Goal: Information Seeking & Learning: Check status

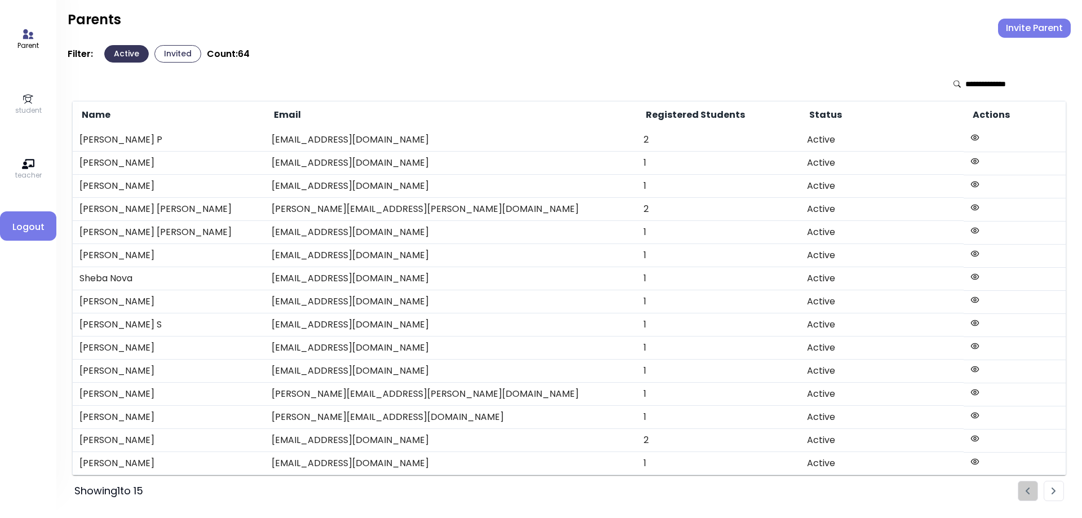
click at [21, 103] on link "student" at bounding box center [28, 104] width 26 height 23
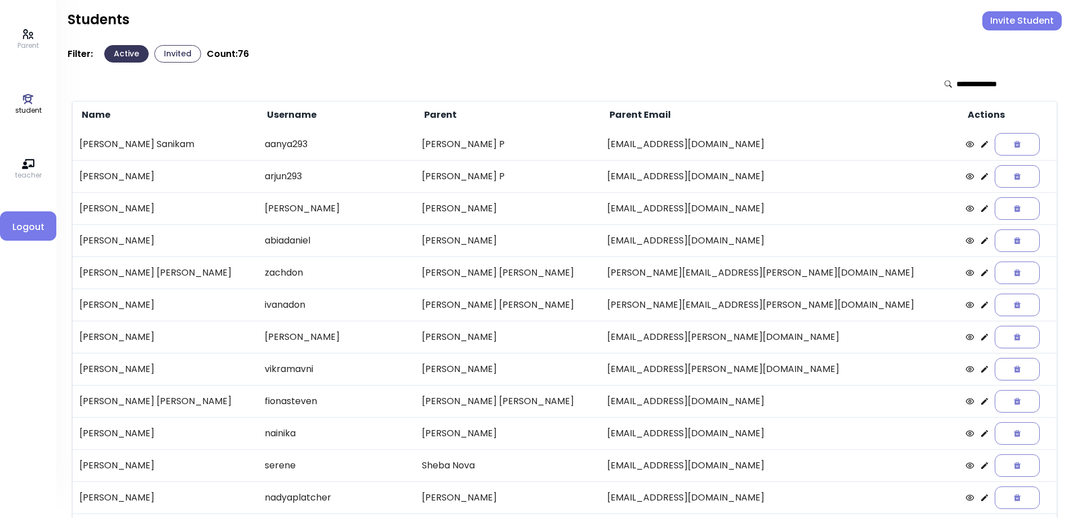
click at [166, 55] on button "Invited" at bounding box center [177, 53] width 47 height 17
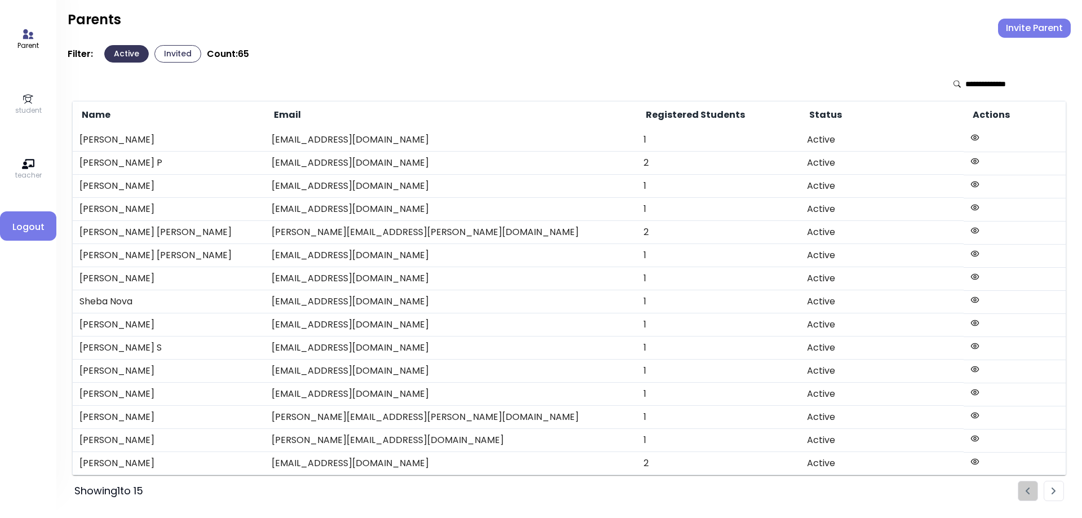
click at [25, 103] on icon at bounding box center [28, 99] width 12 height 12
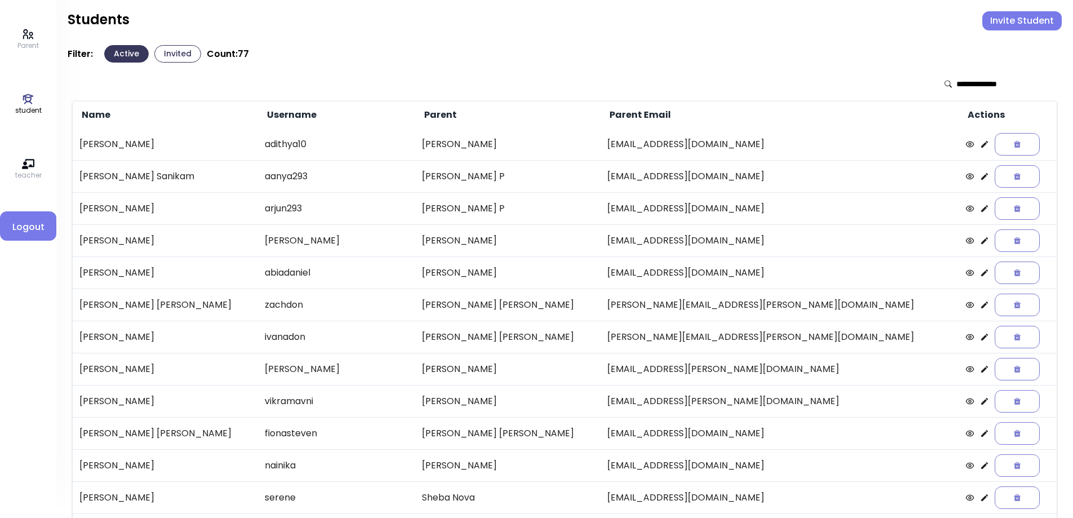
click at [981, 147] on icon at bounding box center [985, 144] width 9 height 9
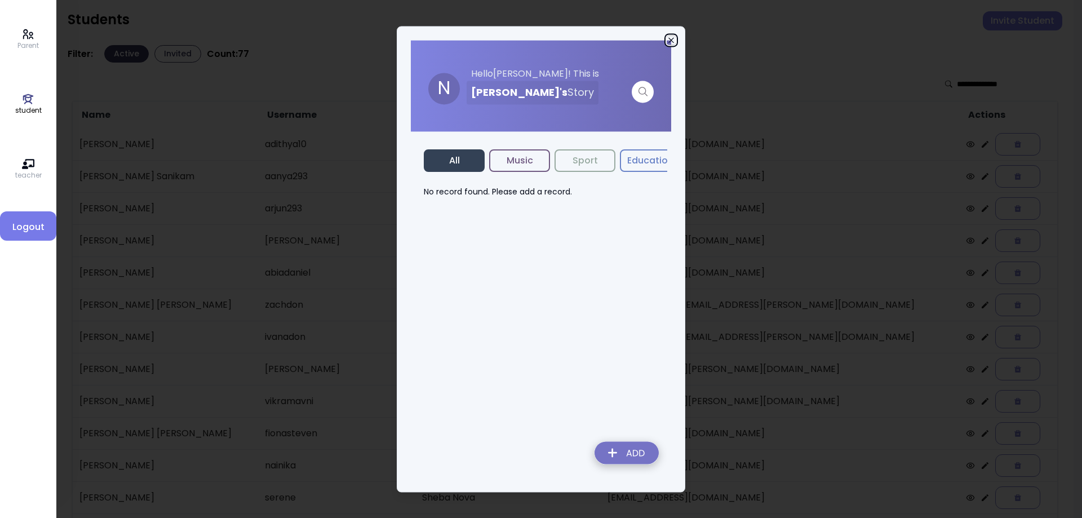
click at [669, 40] on icon "button" at bounding box center [671, 40] width 9 height 9
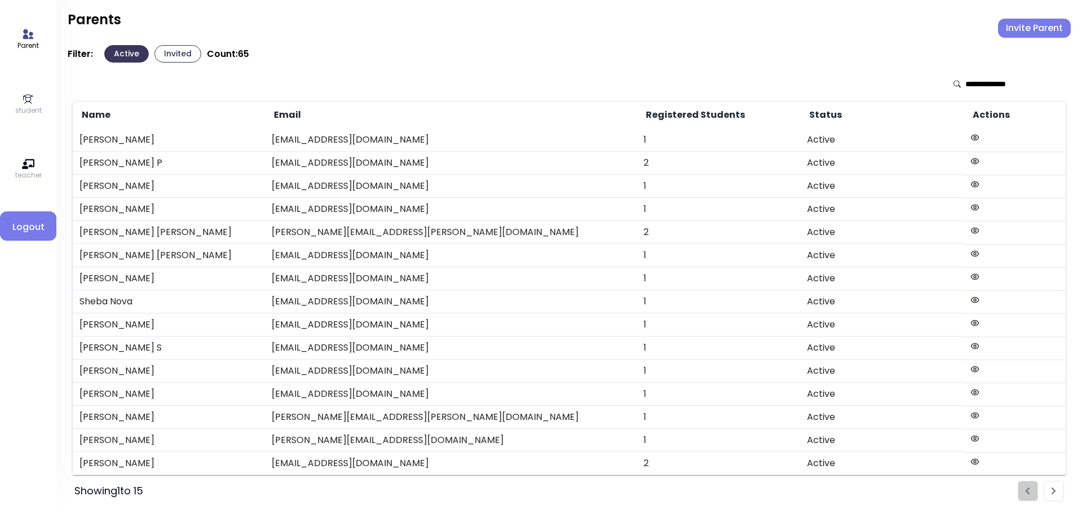
click at [26, 102] on icon at bounding box center [28, 99] width 10 height 10
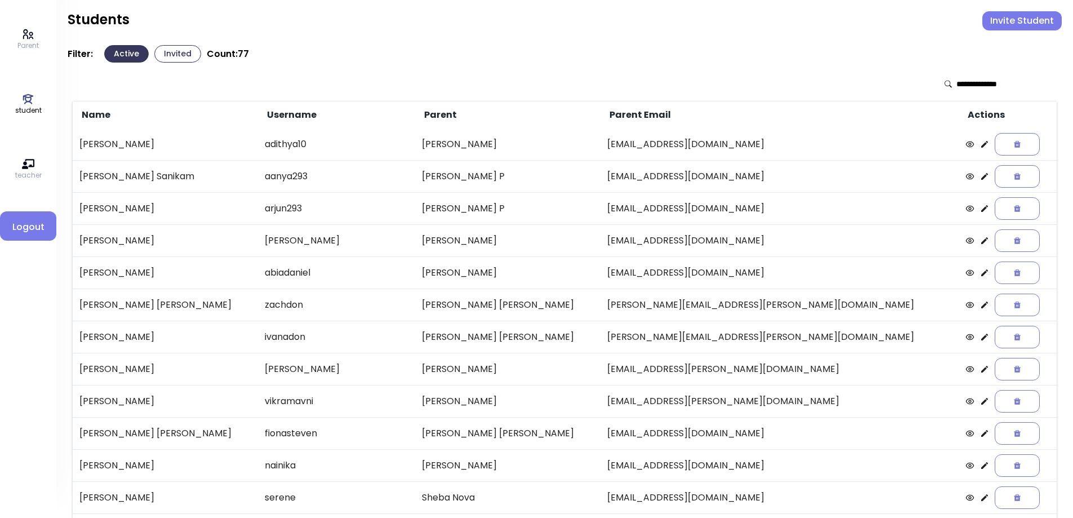
click at [982, 143] on icon at bounding box center [985, 144] width 7 height 7
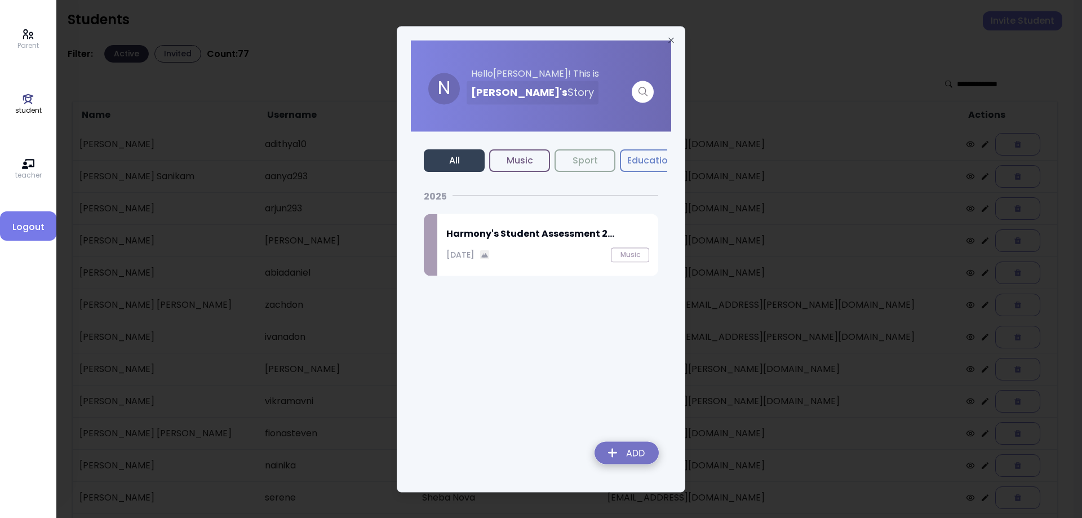
click at [540, 247] on div "October 14, 2025 Music" at bounding box center [547, 254] width 203 height 15
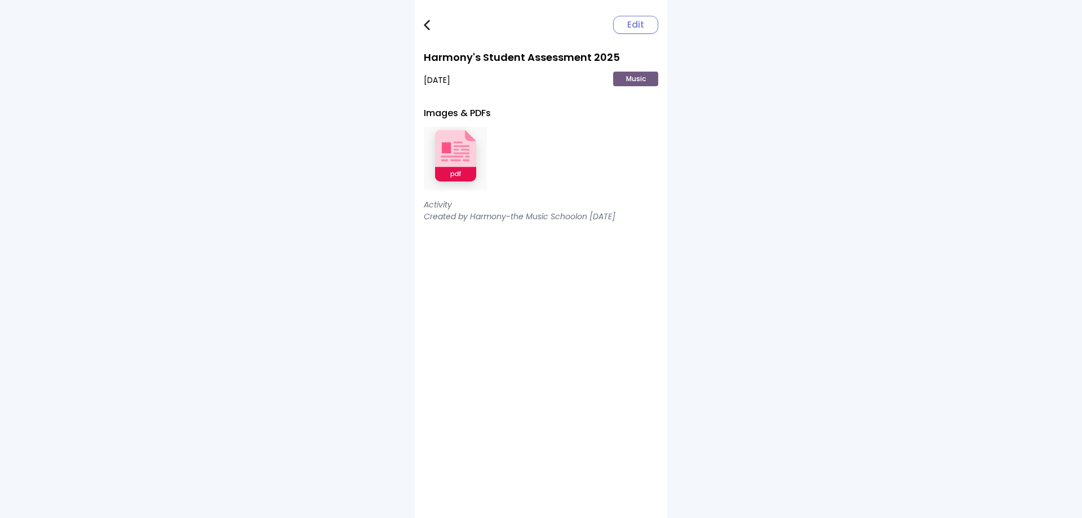
click at [473, 152] on img at bounding box center [455, 159] width 63 height 74
click at [424, 23] on img at bounding box center [427, 25] width 6 height 11
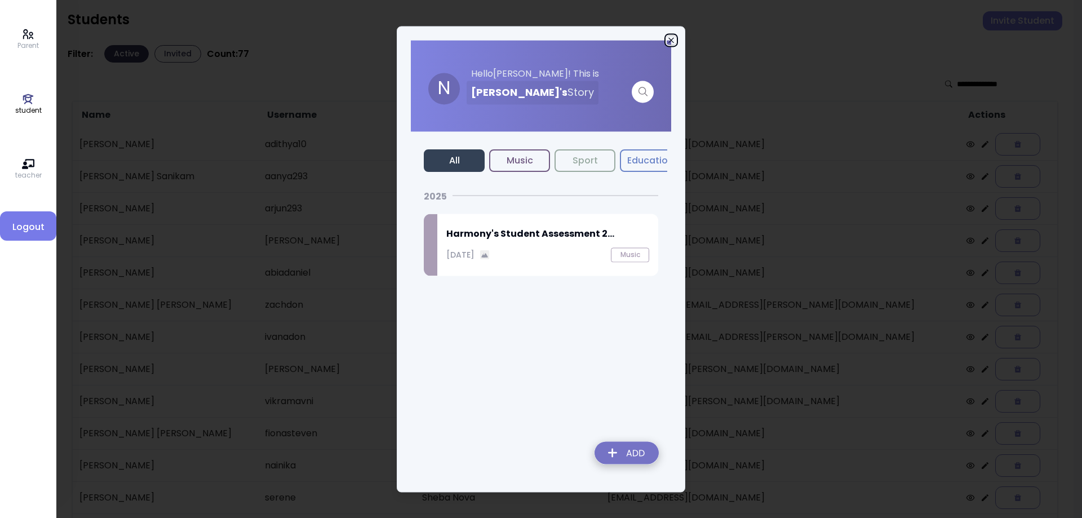
click at [672, 38] on icon "button" at bounding box center [671, 40] width 9 height 9
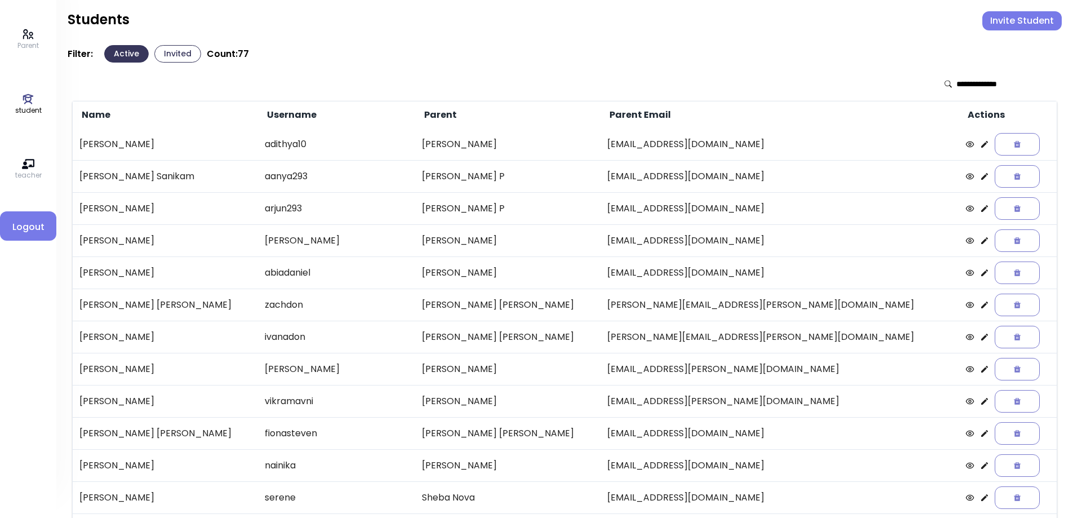
click at [982, 177] on icon at bounding box center [985, 176] width 7 height 7
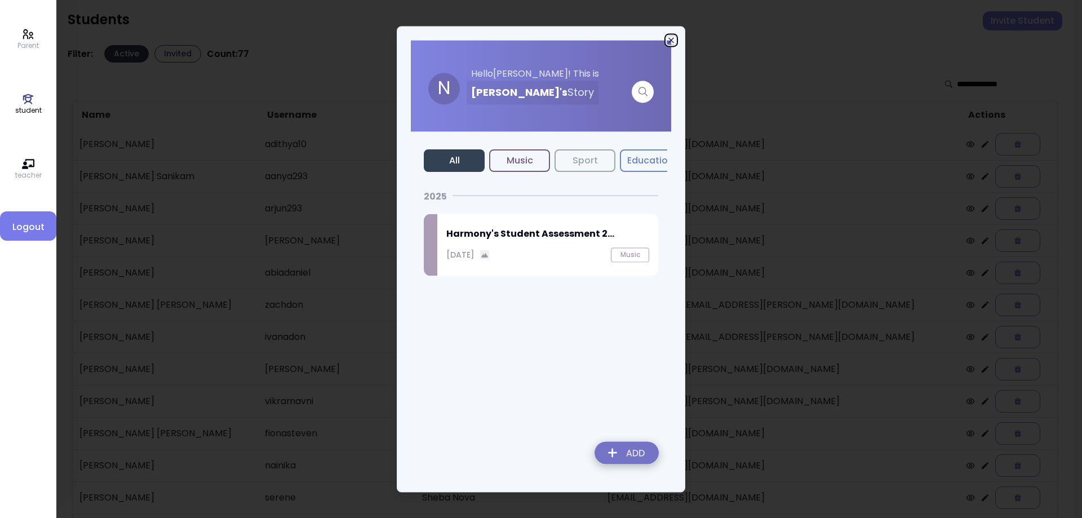
click at [674, 41] on icon "button" at bounding box center [671, 40] width 9 height 9
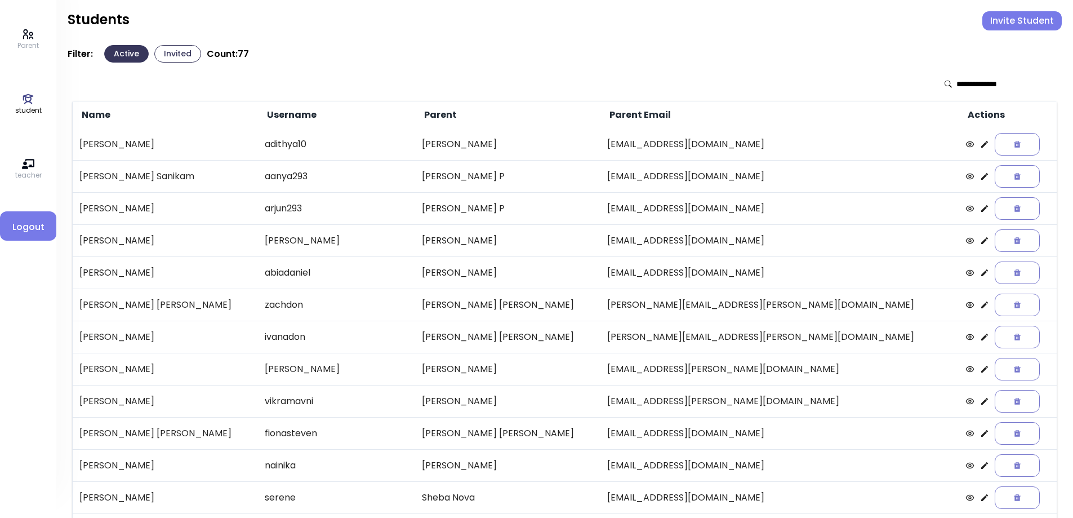
click at [982, 274] on icon at bounding box center [985, 272] width 7 height 7
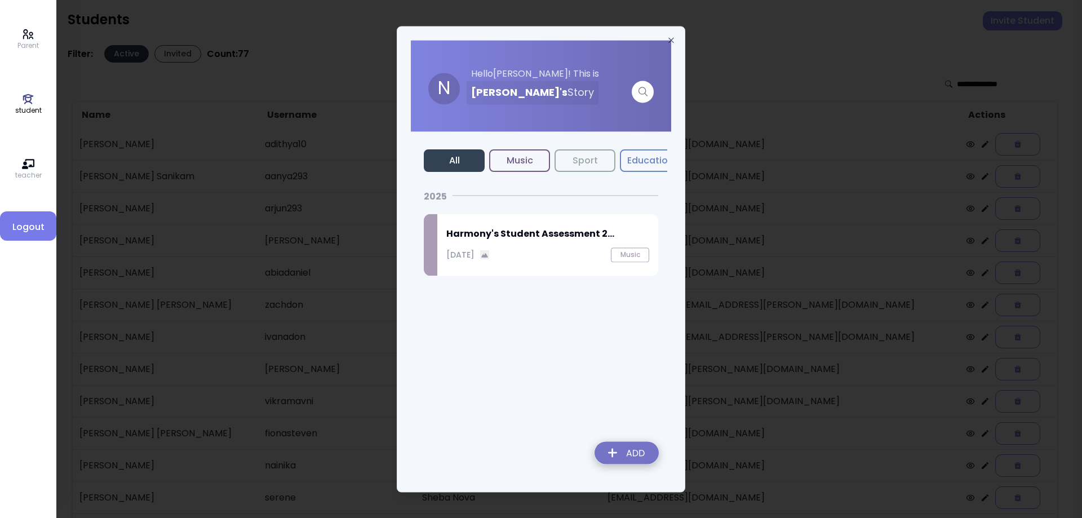
click at [544, 245] on div "Harmony's Student Assessment 2... October 14, 2025 Music" at bounding box center [547, 245] width 221 height 62
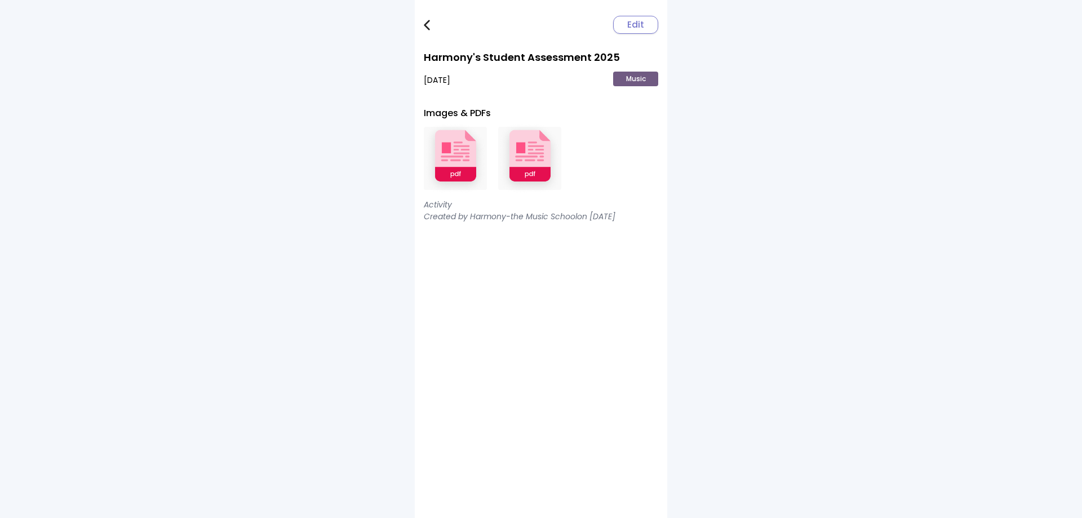
click at [530, 156] on img at bounding box center [529, 159] width 63 height 74
click at [461, 155] on img at bounding box center [455, 159] width 63 height 74
click at [428, 24] on img at bounding box center [427, 25] width 6 height 11
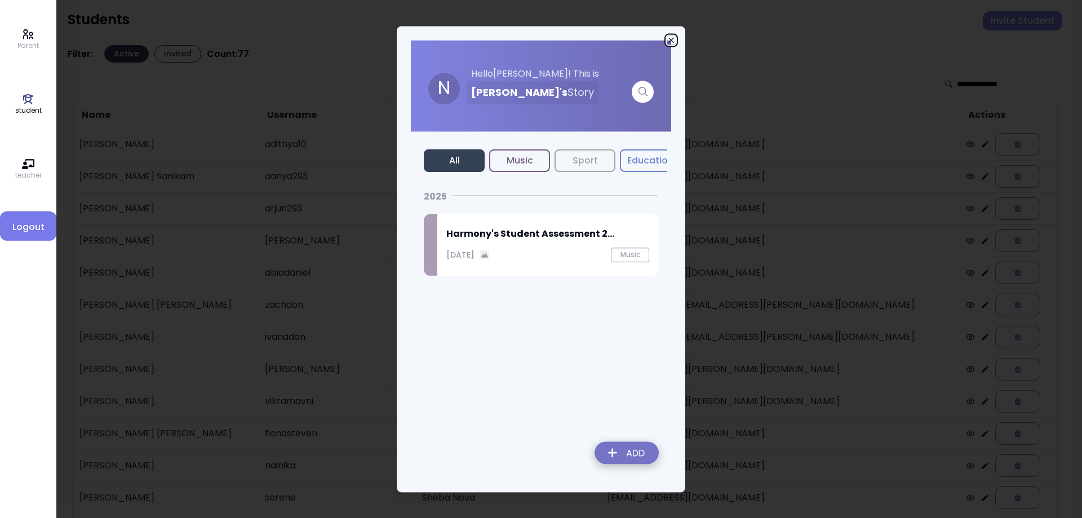
click at [671, 38] on icon "button" at bounding box center [671, 40] width 9 height 9
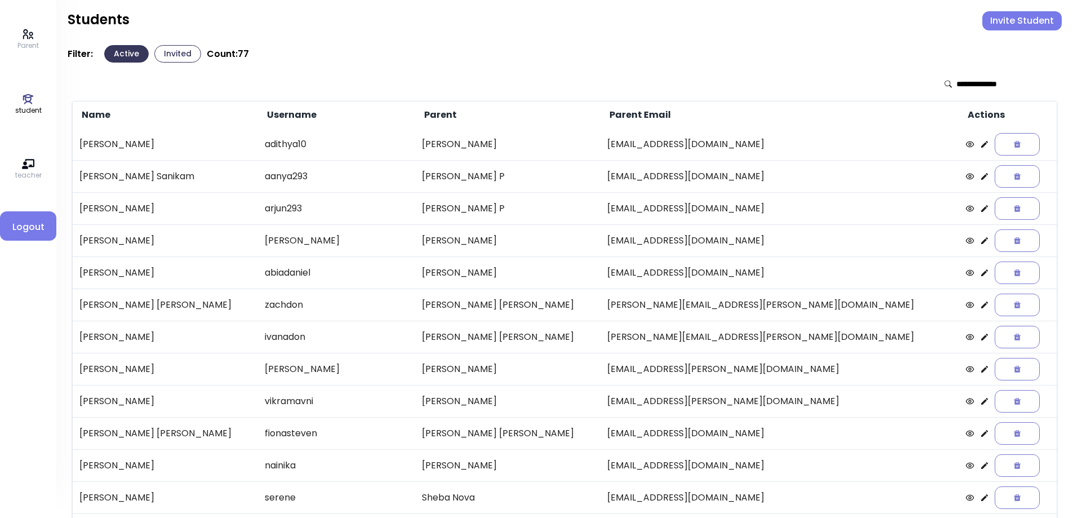
click at [982, 241] on icon at bounding box center [985, 240] width 7 height 7
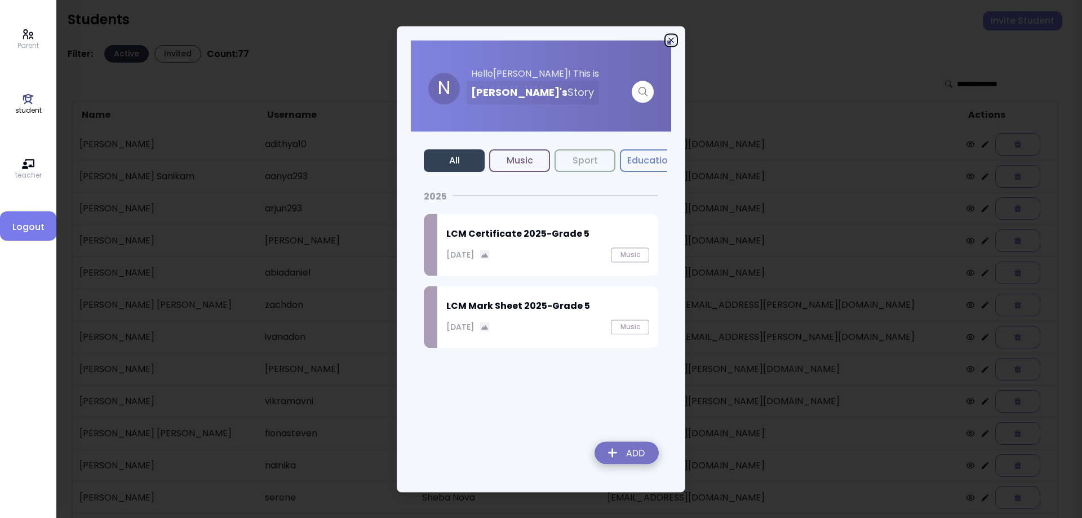
click at [669, 41] on icon "button" at bounding box center [671, 40] width 9 height 9
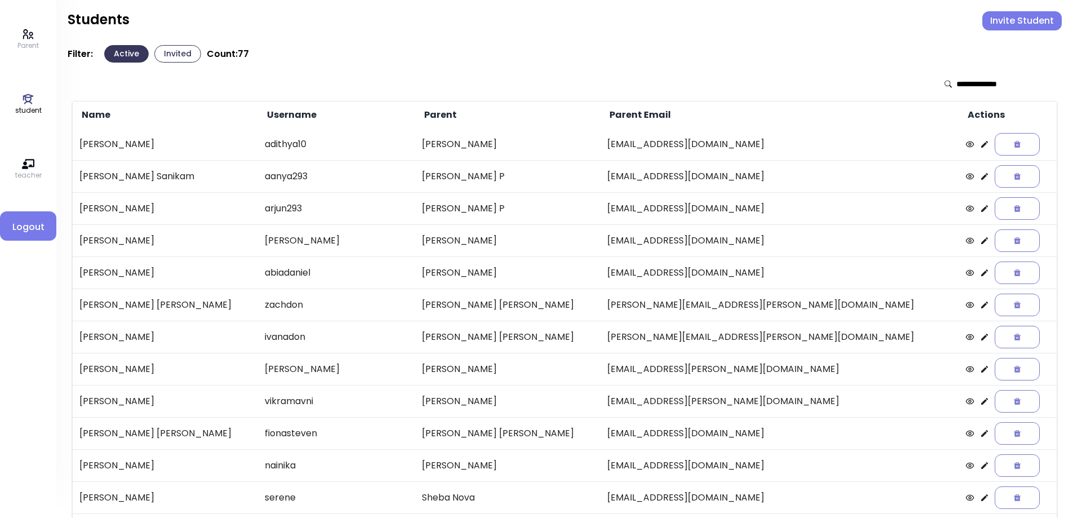
click at [981, 435] on icon at bounding box center [985, 433] width 9 height 9
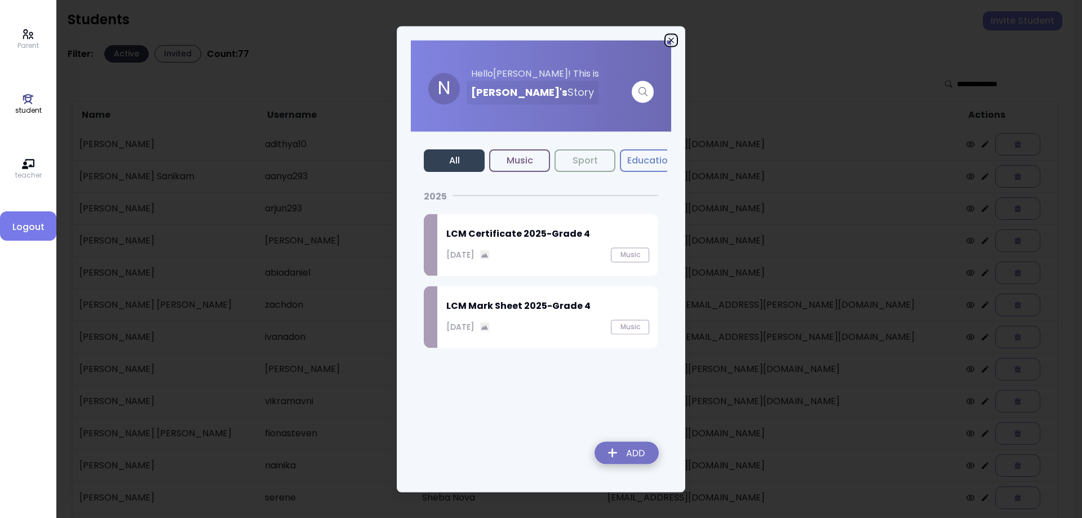
click at [671, 42] on icon "button" at bounding box center [671, 40] width 9 height 9
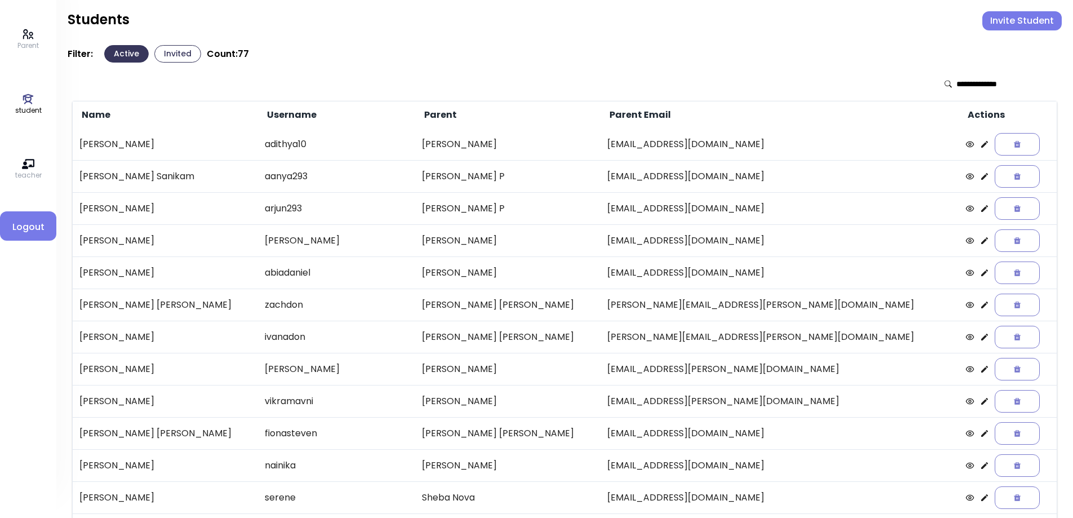
click at [981, 338] on icon at bounding box center [985, 336] width 9 height 9
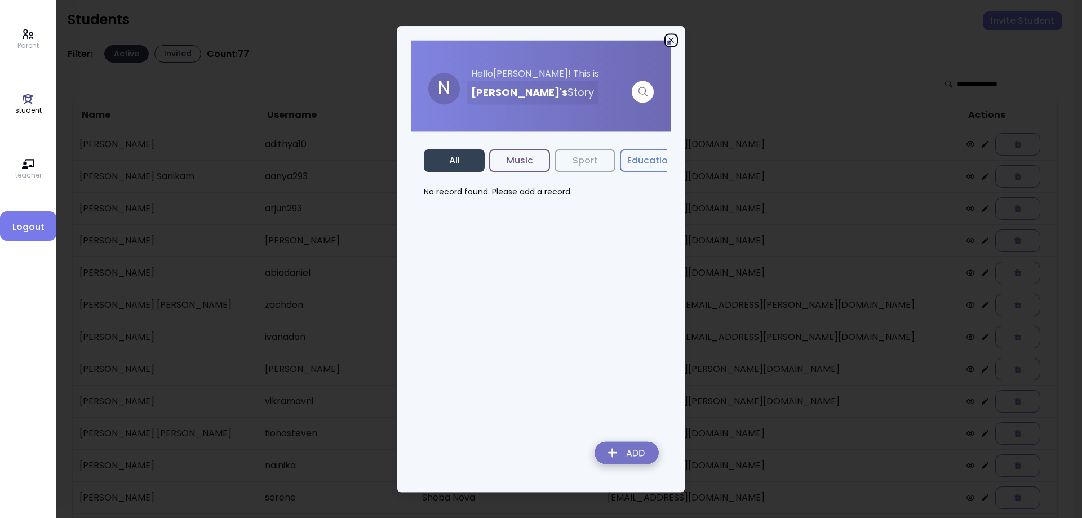
click at [669, 36] on icon "button" at bounding box center [671, 40] width 9 height 9
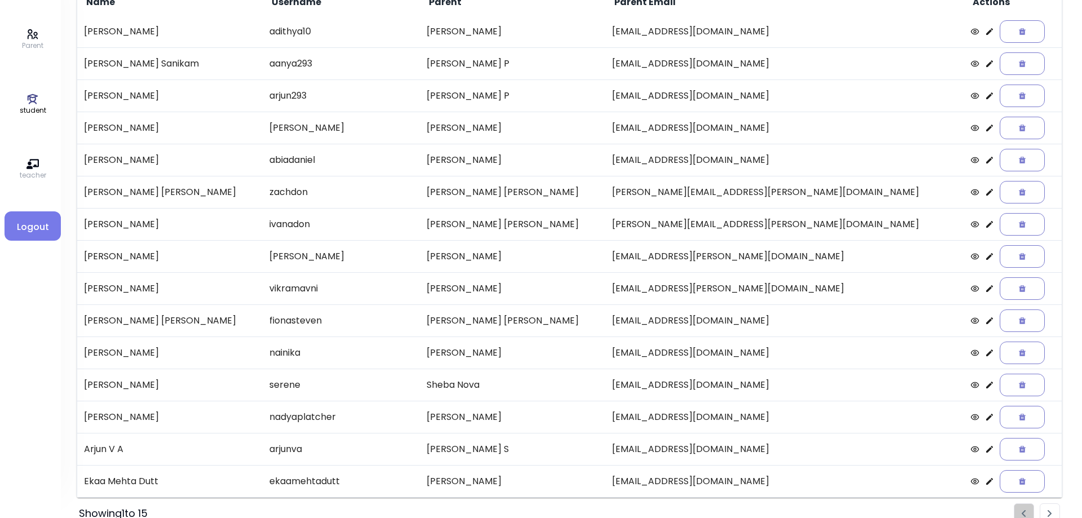
scroll to position [130, 0]
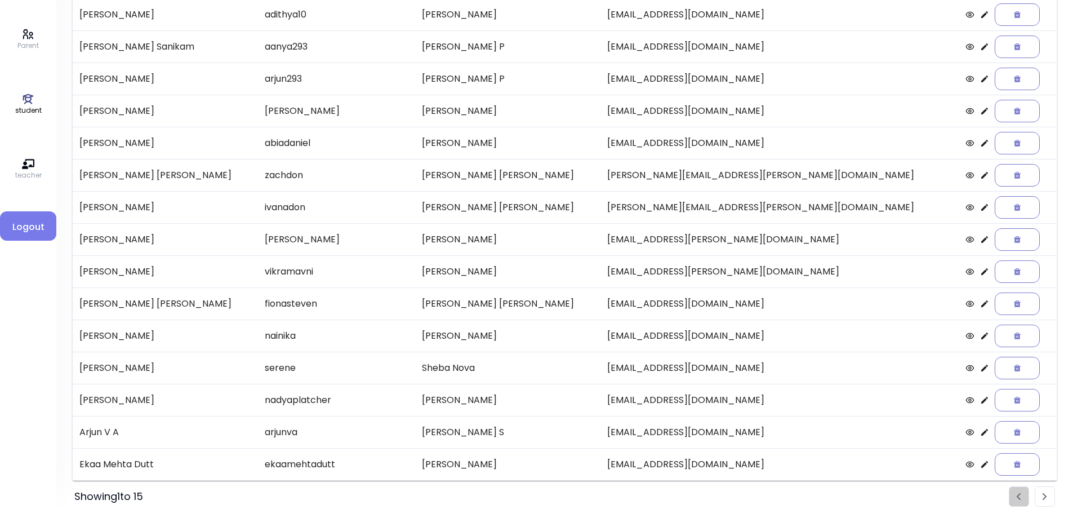
click at [981, 403] on icon at bounding box center [985, 400] width 9 height 9
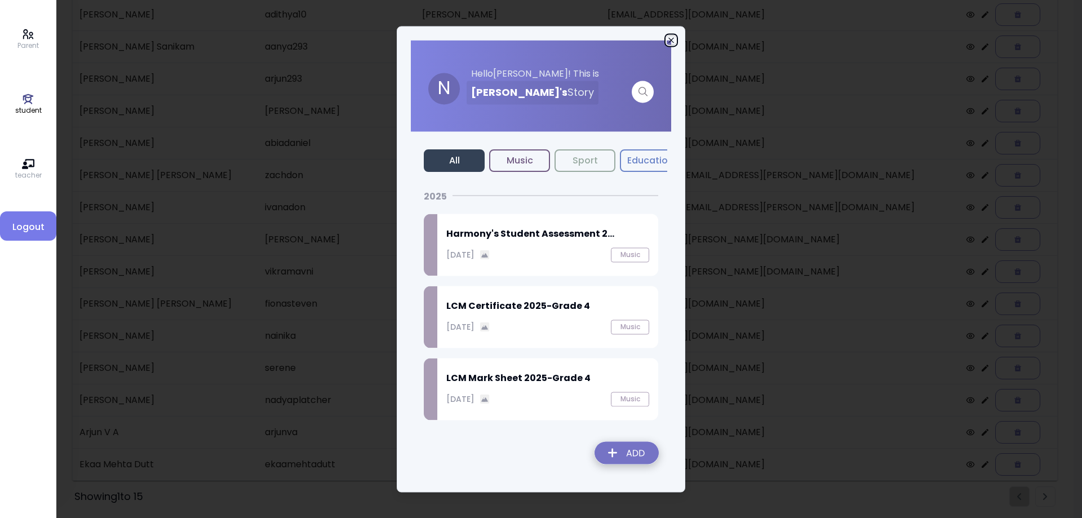
click at [670, 38] on icon "button" at bounding box center [671, 40] width 9 height 9
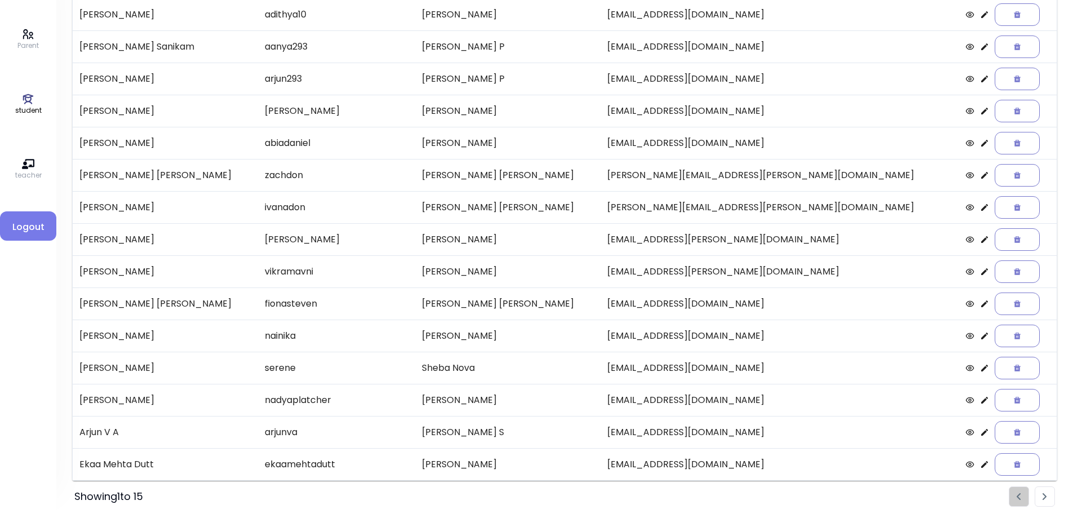
click at [981, 463] on icon at bounding box center [985, 464] width 9 height 9
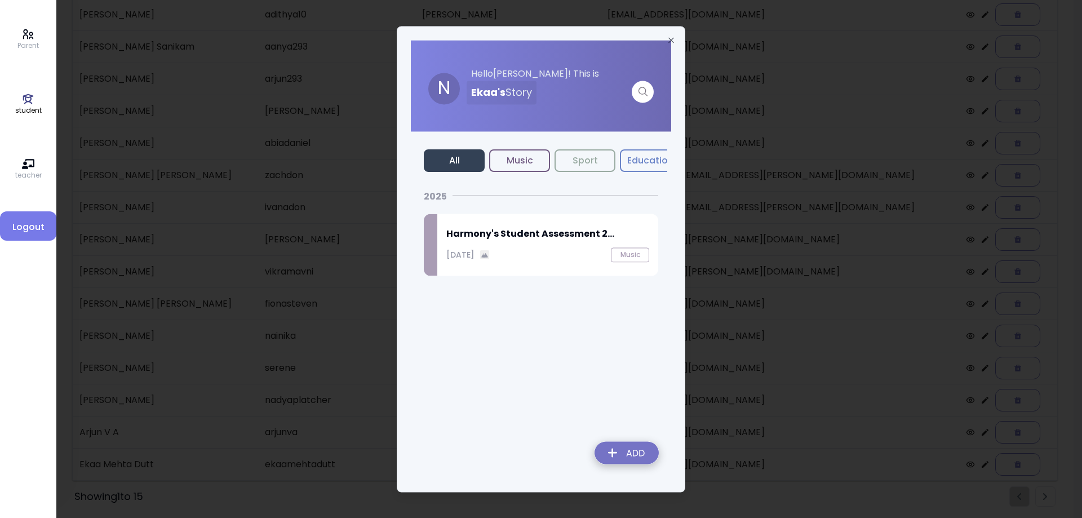
click at [540, 263] on div "Harmony's Student Assessment 2... October 7, 2025 Music" at bounding box center [547, 245] width 221 height 62
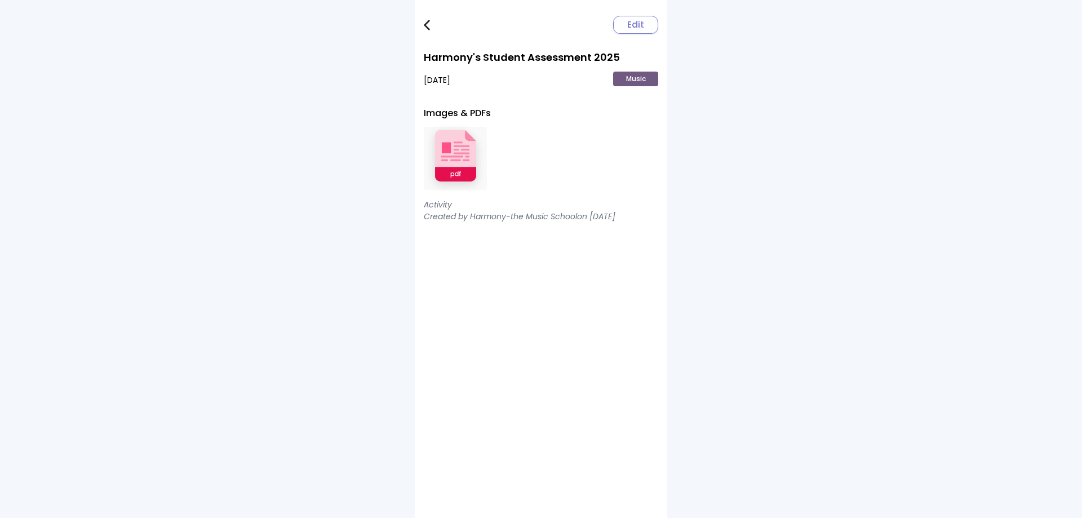
click at [442, 141] on img at bounding box center [455, 159] width 63 height 74
click at [429, 30] on link at bounding box center [435, 25] width 23 height 23
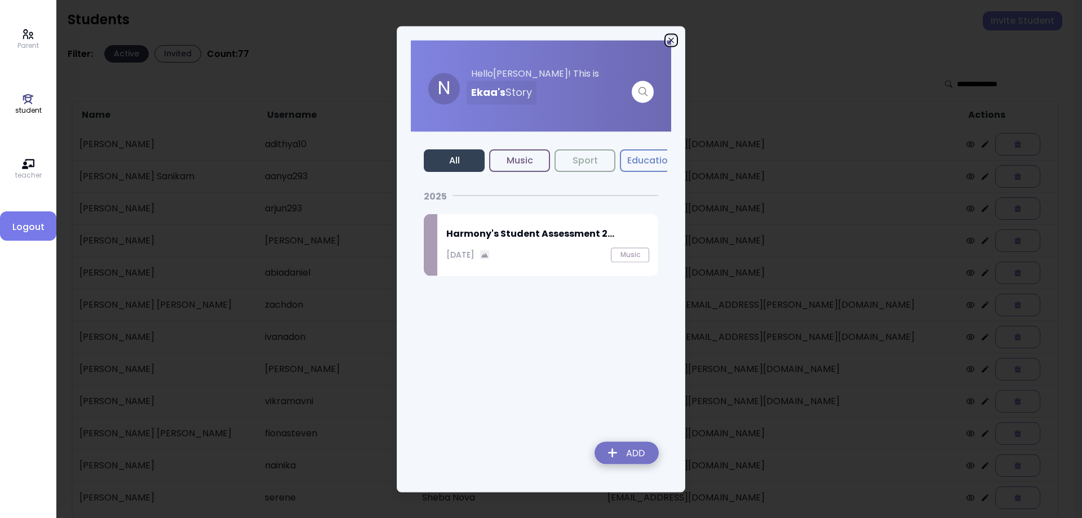
click at [671, 38] on icon "button" at bounding box center [671, 40] width 9 height 9
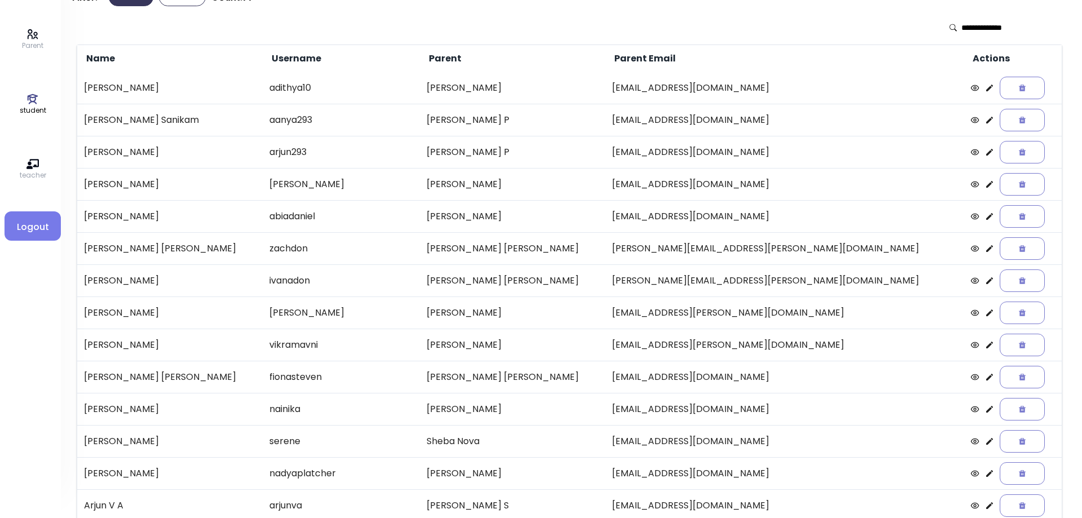
scroll to position [113, 0]
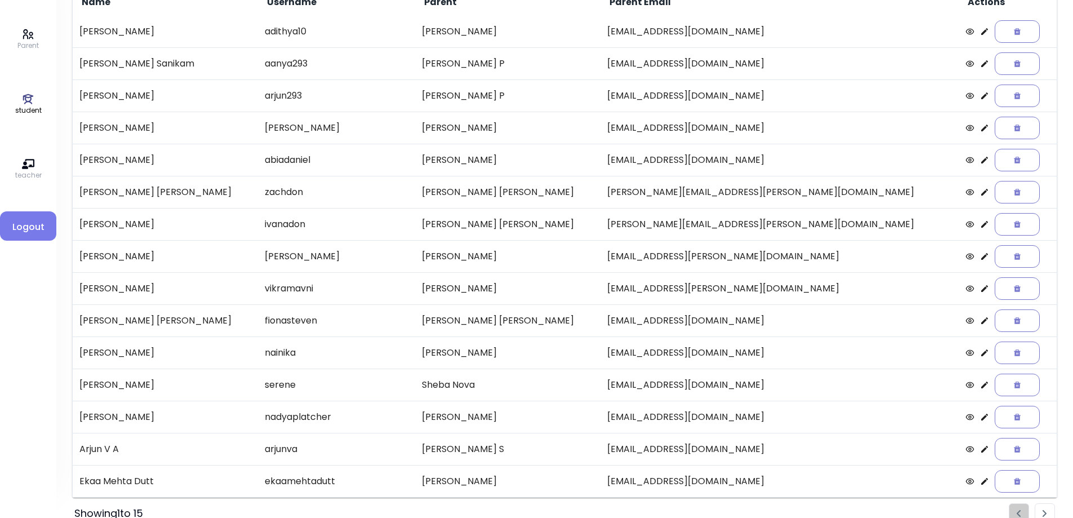
click at [981, 388] on icon at bounding box center [985, 384] width 9 height 9
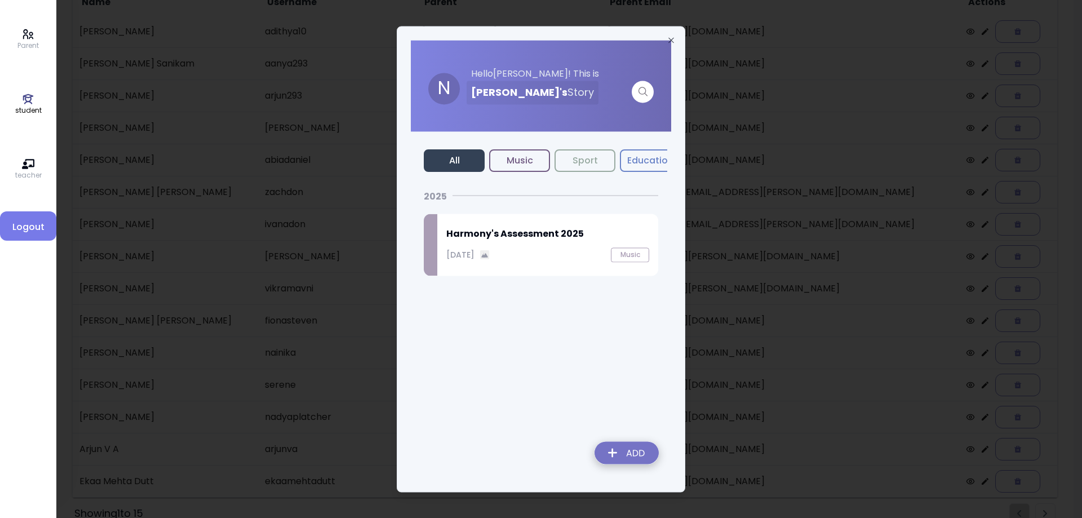
click at [475, 242] on div "Harmony's Assessment 2025 October 7, 2025 Music" at bounding box center [547, 245] width 221 height 62
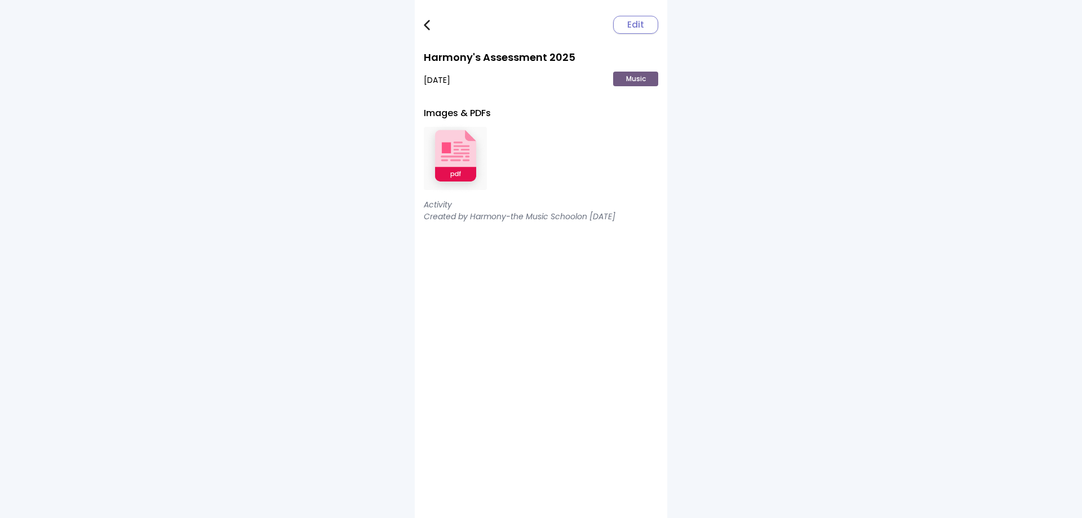
click at [452, 172] on img at bounding box center [455, 159] width 63 height 74
click at [429, 30] on img at bounding box center [427, 25] width 6 height 11
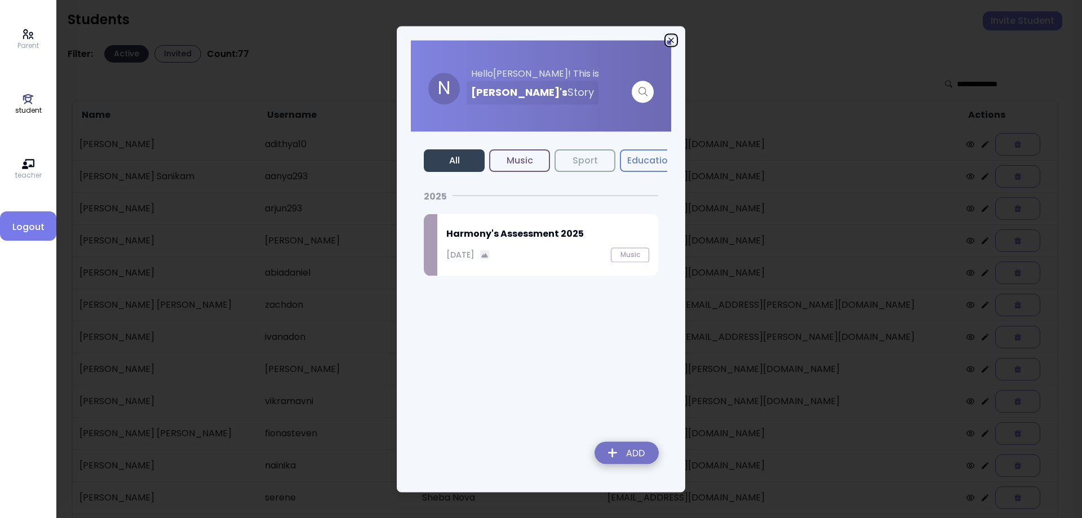
click at [672, 38] on icon "button" at bounding box center [671, 40] width 9 height 9
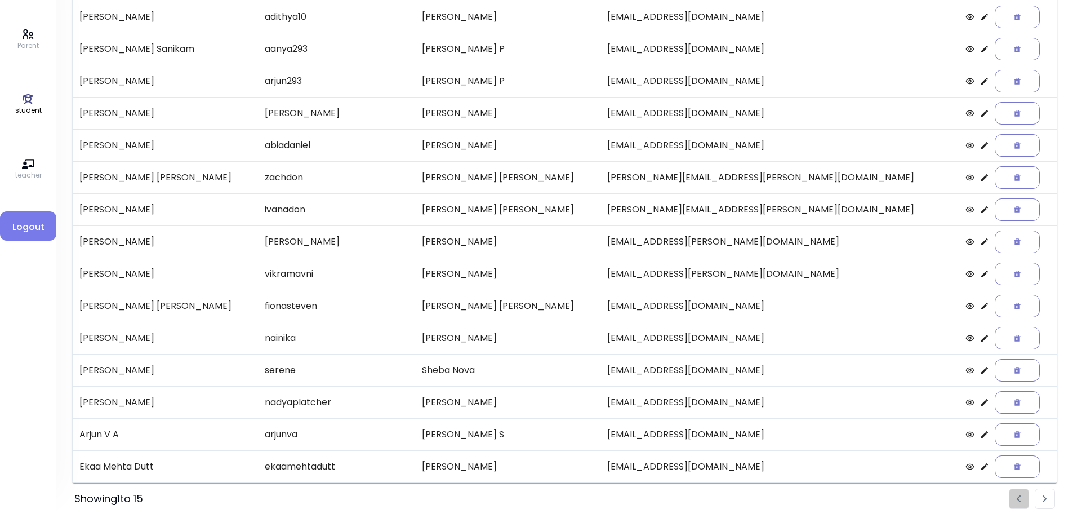
scroll to position [130, 0]
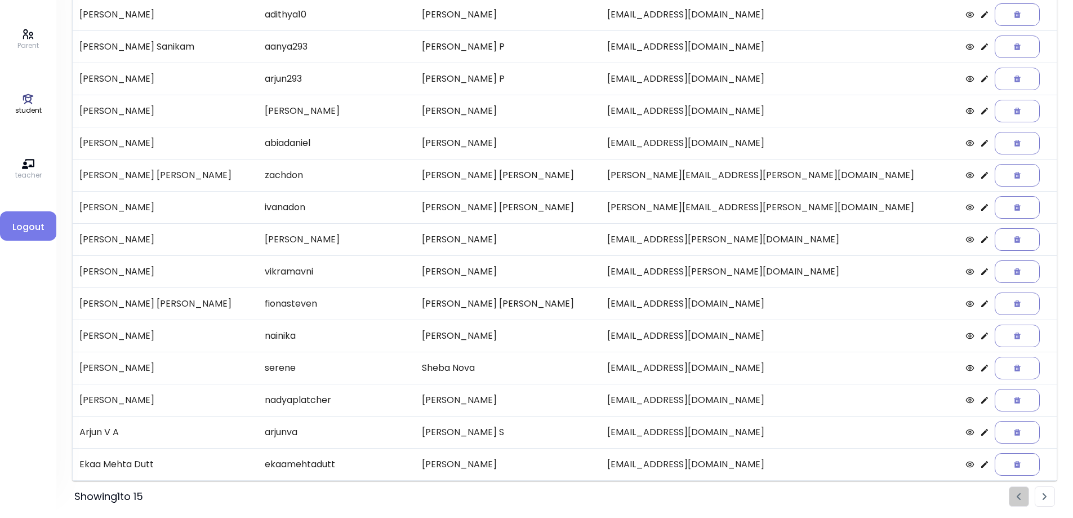
click at [981, 428] on icon at bounding box center [985, 432] width 9 height 9
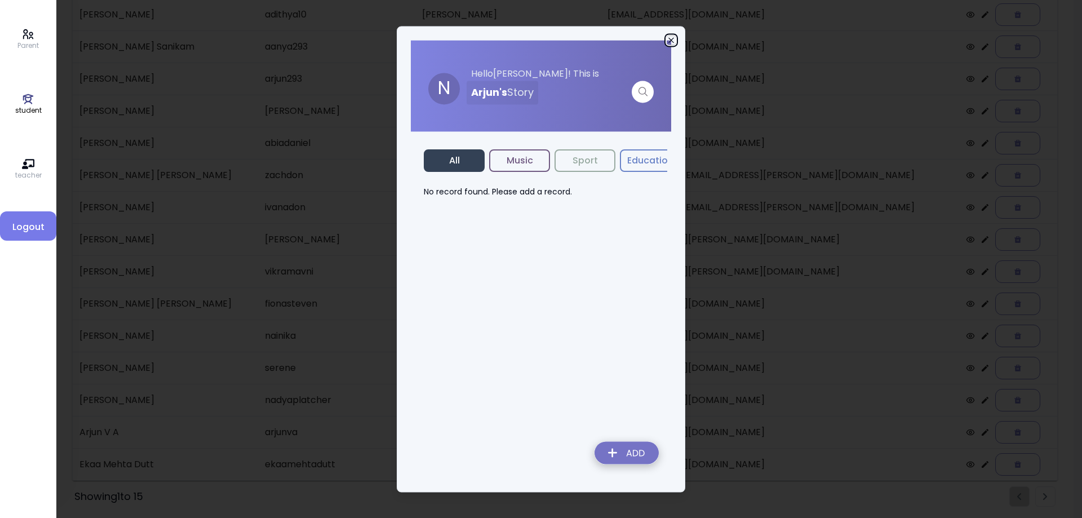
click at [673, 41] on icon "button" at bounding box center [671, 40] width 9 height 9
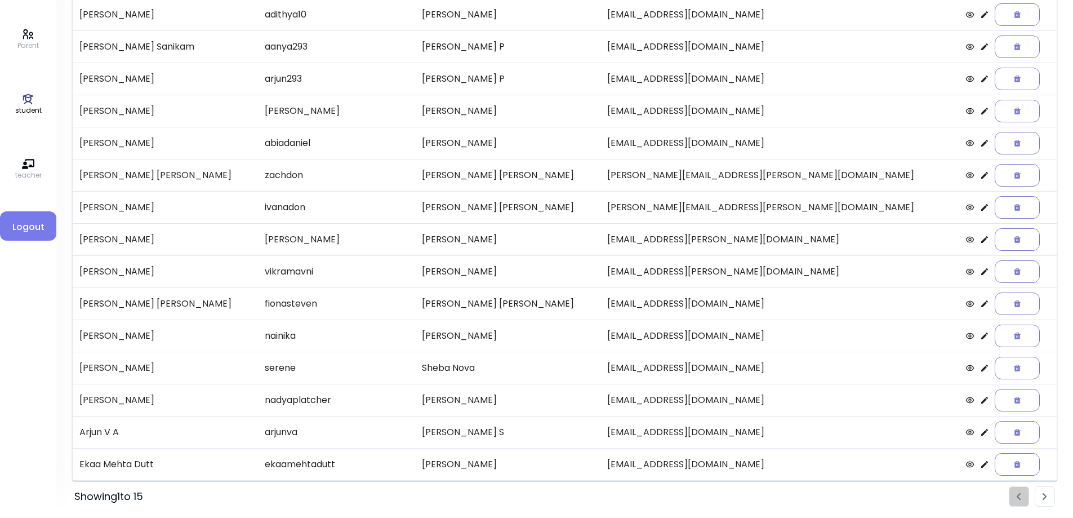
click at [1046, 499] on img "Pagination" at bounding box center [1045, 496] width 5 height 7
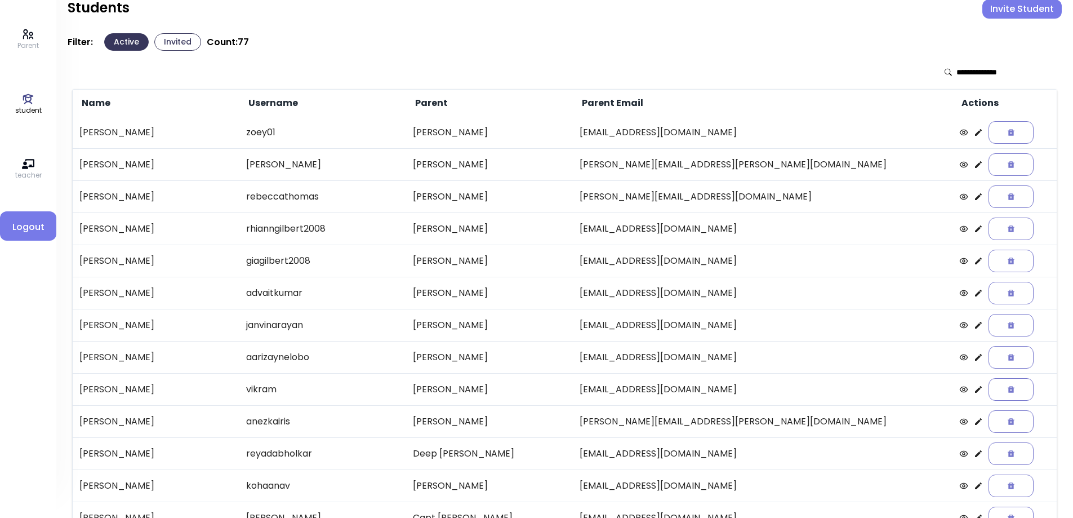
scroll to position [0, 0]
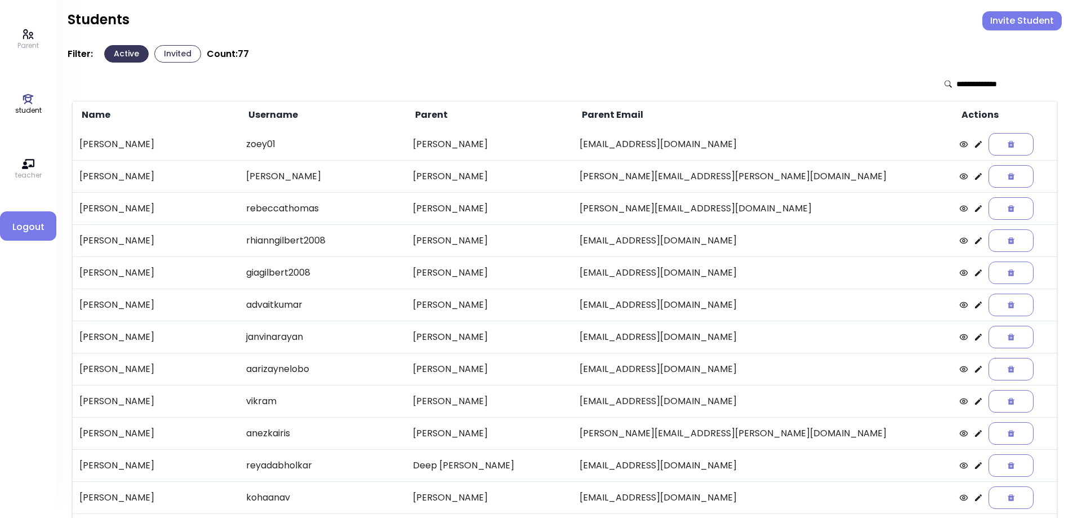
click at [975, 402] on icon at bounding box center [978, 401] width 7 height 7
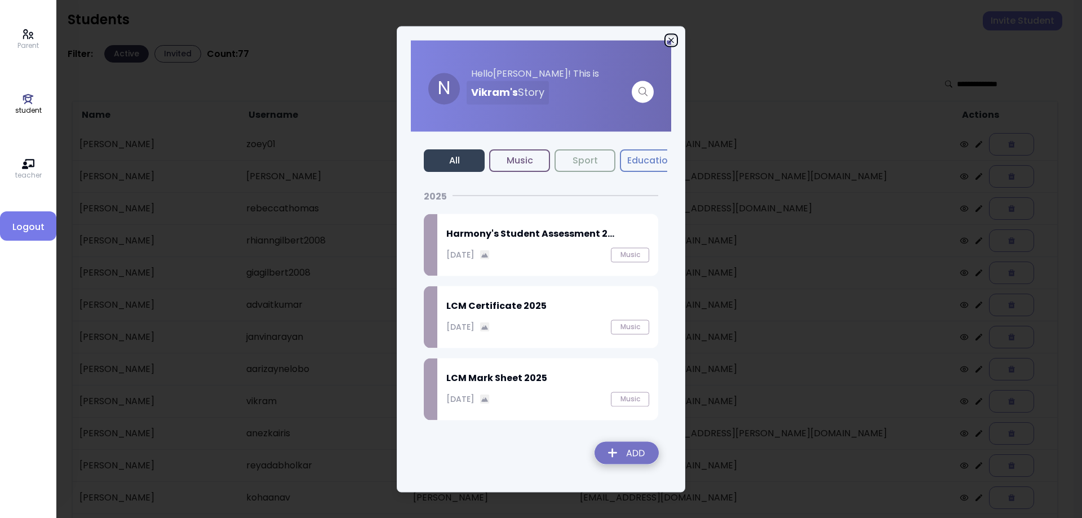
click at [672, 38] on icon "button" at bounding box center [671, 40] width 9 height 9
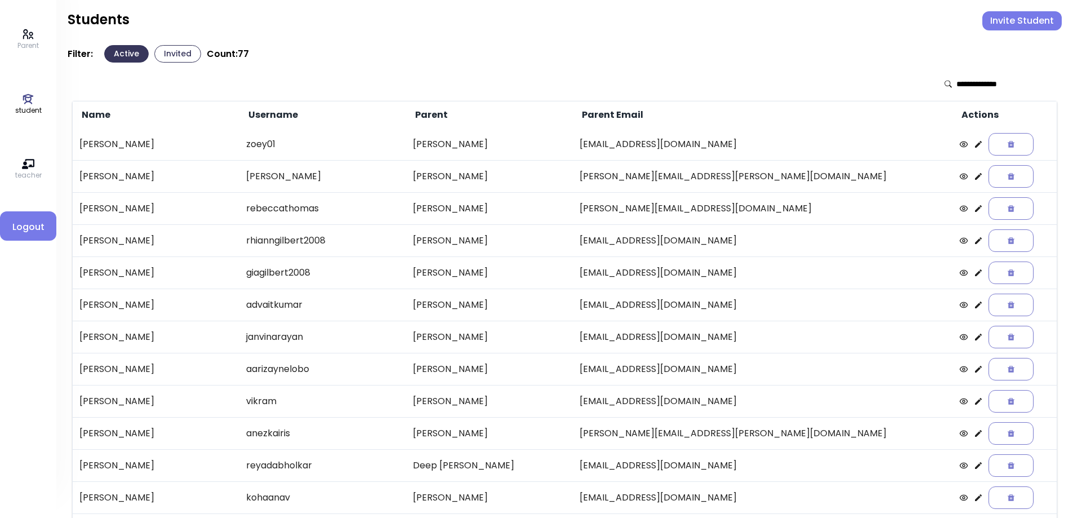
click at [974, 175] on icon at bounding box center [978, 176] width 9 height 9
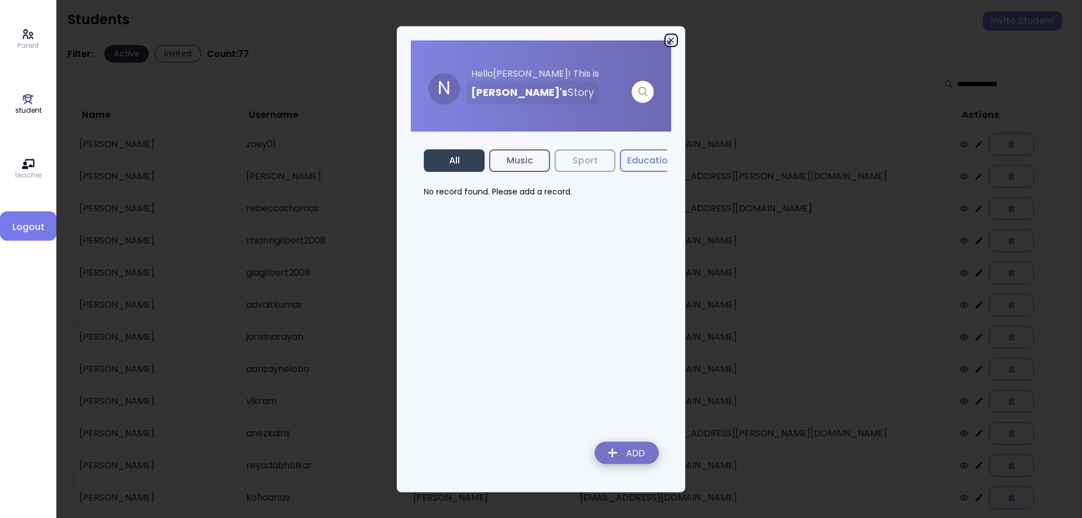
click at [670, 38] on icon "button" at bounding box center [671, 40] width 9 height 9
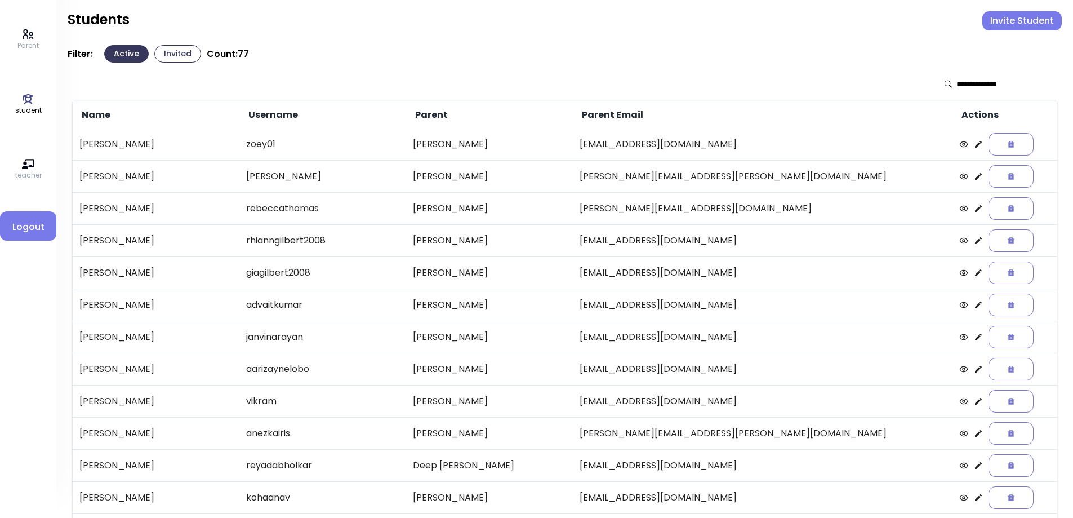
click at [975, 146] on icon at bounding box center [978, 144] width 7 height 7
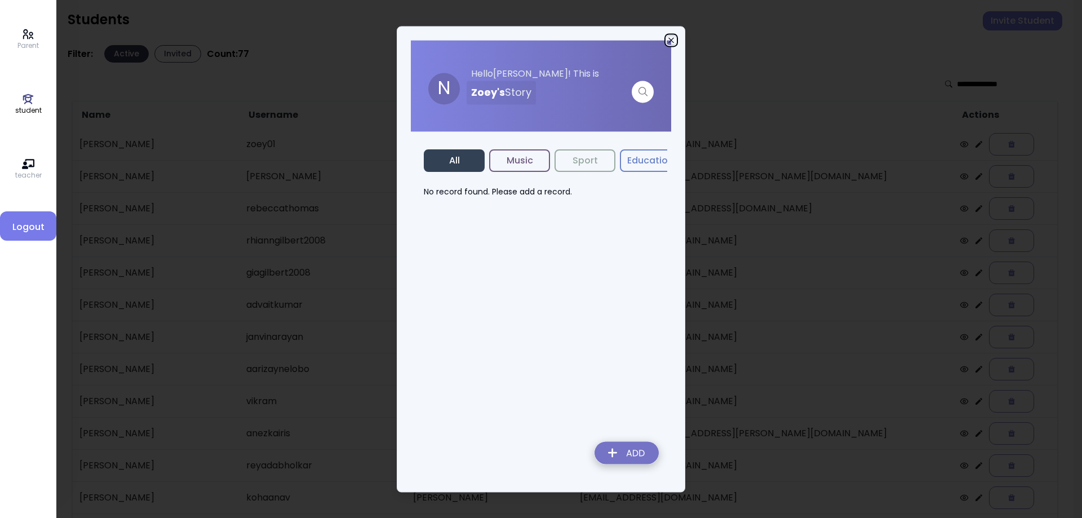
click at [671, 41] on icon "button" at bounding box center [671, 40] width 9 height 9
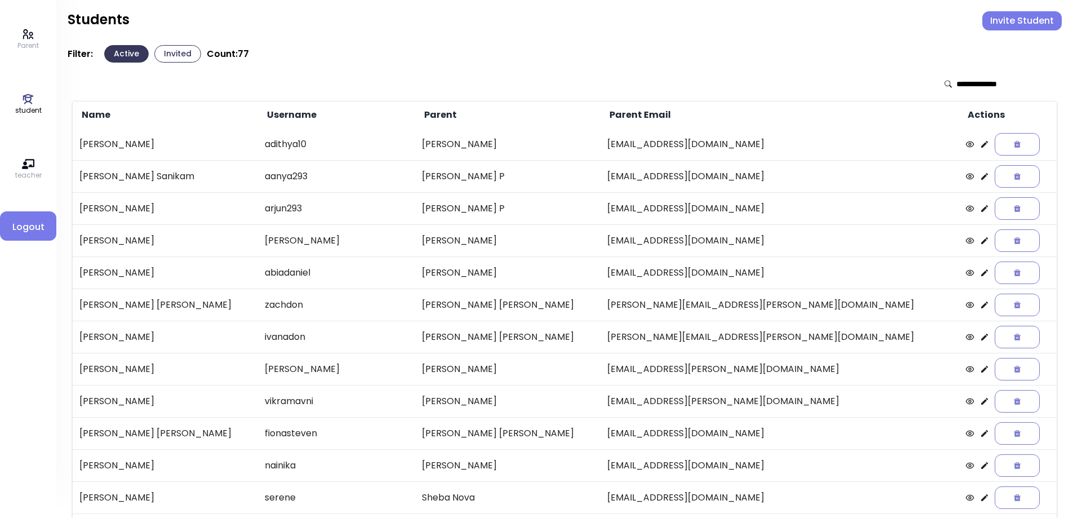
click at [982, 433] on icon at bounding box center [985, 433] width 7 height 7
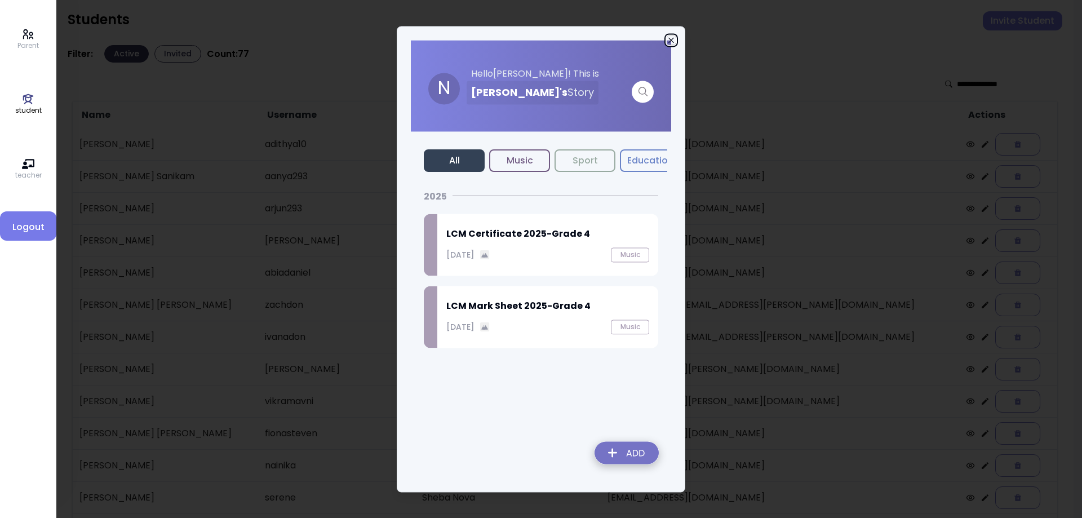
click at [671, 37] on icon "button" at bounding box center [671, 40] width 9 height 9
